Goal: Navigation & Orientation: Find specific page/section

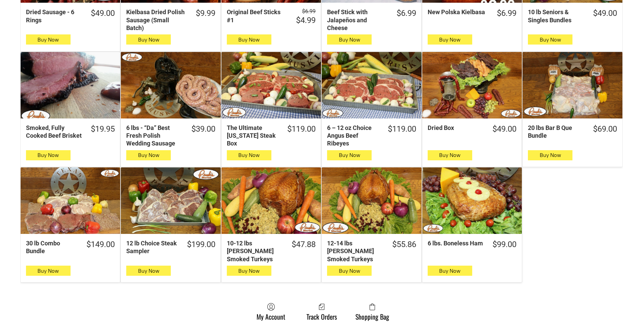
scroll to position [304, 0]
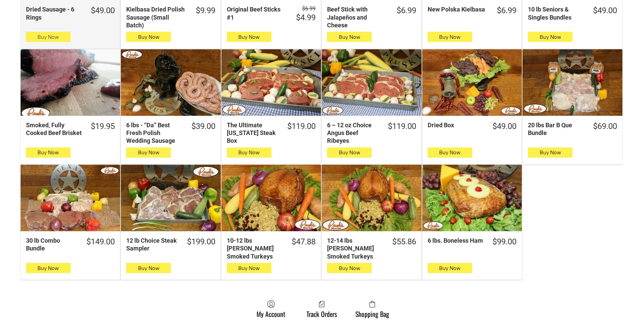
click at [43, 35] on button "Buy Now" at bounding box center [48, 37] width 45 height 10
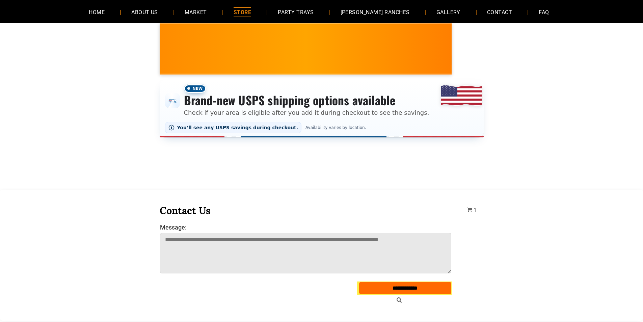
scroll to position [34, 0]
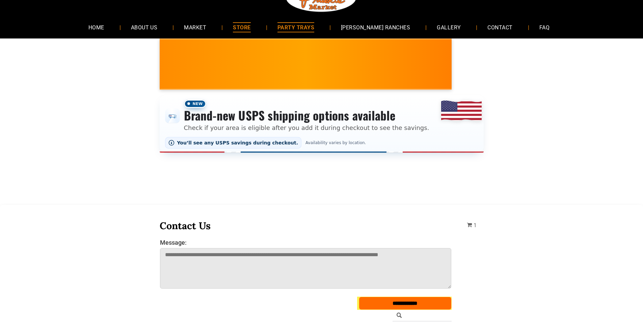
click at [303, 21] on link "PARTY TRAYS" at bounding box center [295, 27] width 57 height 18
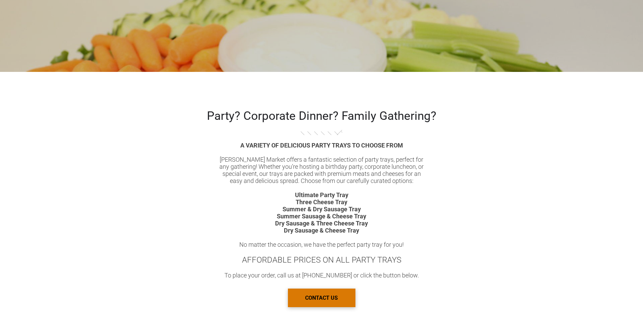
scroll to position [337, 0]
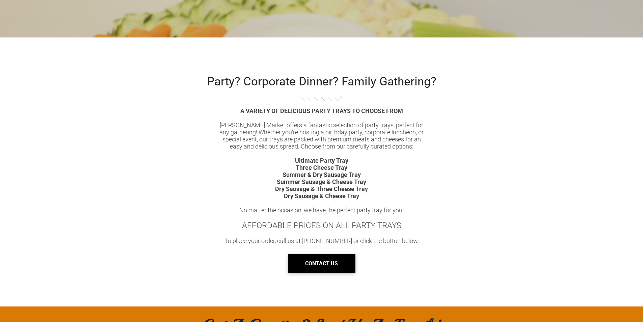
click at [306, 270] on span "CONTACT US" at bounding box center [321, 263] width 33 height 17
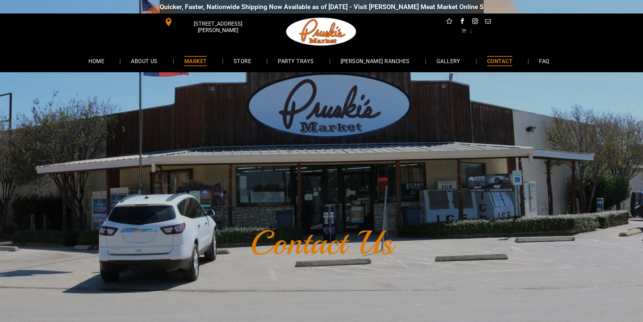
click at [207, 64] on span "MARKET" at bounding box center [195, 61] width 23 height 10
